Goal: Transaction & Acquisition: Purchase product/service

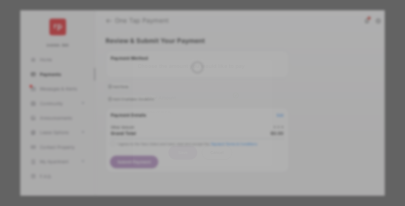
click at [192, 93] on div "Other Amount" at bounding box center [192, 98] width 94 height 10
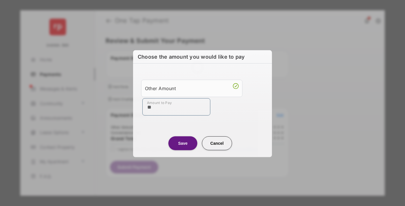
type input "**"
click at [183, 143] on button "Save" at bounding box center [182, 143] width 29 height 14
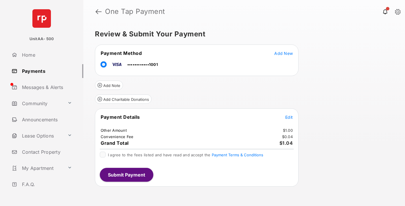
click at [289, 117] on span "Edit" at bounding box center [289, 117] width 8 height 5
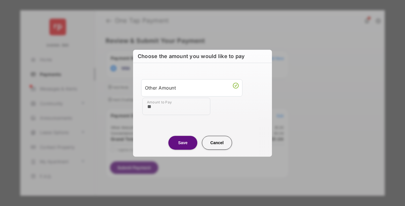
click at [183, 143] on button "Save" at bounding box center [182, 143] width 29 height 14
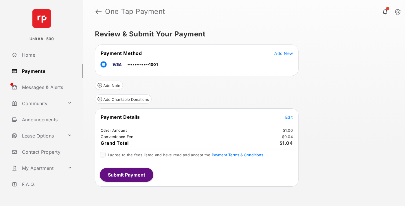
click at [126, 175] on button "Submit Payment" at bounding box center [127, 175] width 54 height 14
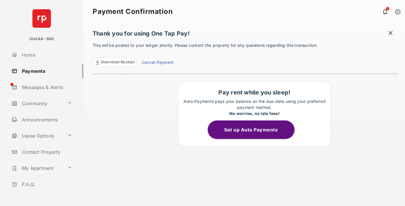
click at [45, 71] on link "Payments" at bounding box center [46, 71] width 74 height 14
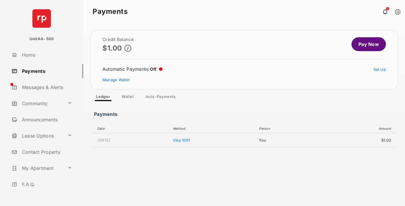
click at [366, 44] on link "Pay Now" at bounding box center [369, 44] width 34 height 14
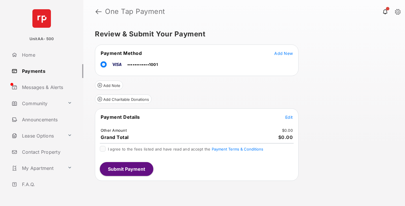
click at [289, 117] on span "Edit" at bounding box center [289, 117] width 8 height 5
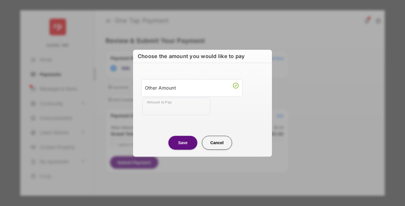
click at [192, 88] on div "Other Amount" at bounding box center [192, 88] width 94 height 10
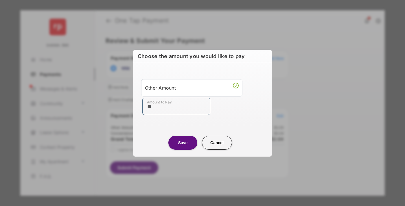
type input "**"
click at [183, 143] on button "Save" at bounding box center [182, 143] width 29 height 14
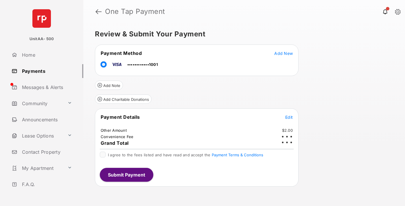
click at [126, 175] on button "Submit Payment" at bounding box center [127, 175] width 54 height 14
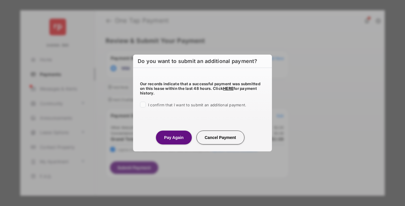
click at [174, 137] on button "Pay Again" at bounding box center [174, 138] width 36 height 14
